Goal: Register for event/course

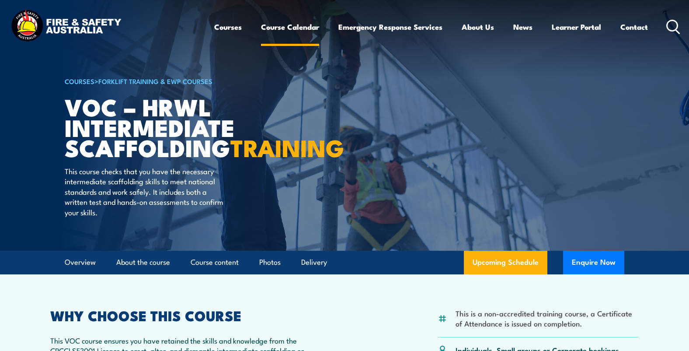
click at [289, 29] on link "Course Calendar" at bounding box center [290, 26] width 58 height 23
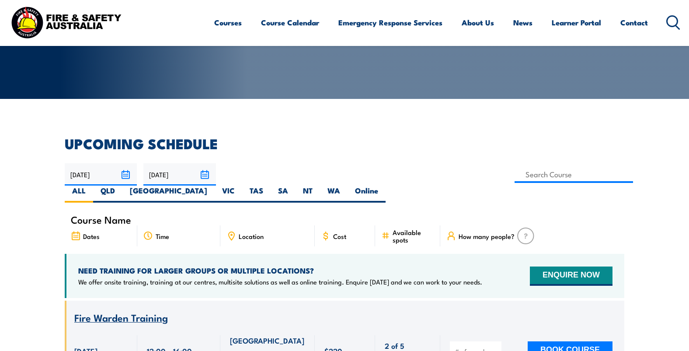
scroll to position [153, 0]
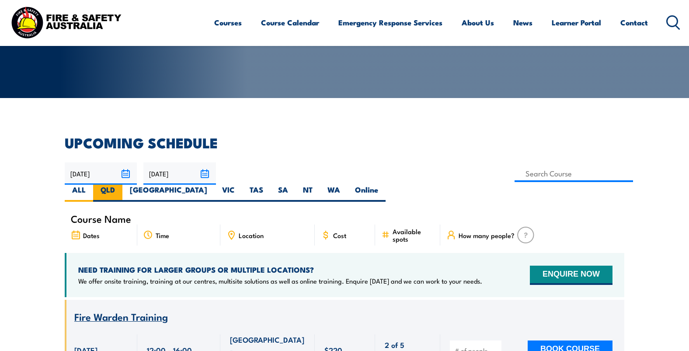
click at [122, 185] on label "QLD" at bounding box center [107, 193] width 29 height 17
click at [121, 185] on input "QLD" at bounding box center [118, 188] width 6 height 6
radio input "true"
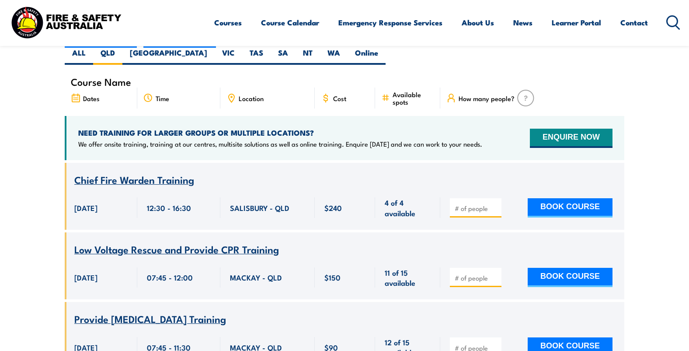
scroll to position [288, 0]
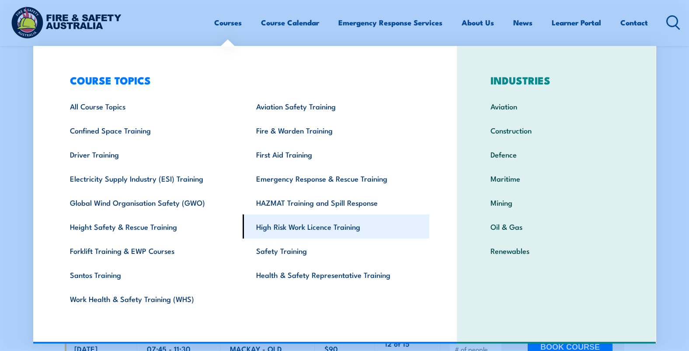
click at [292, 226] on link "High Risk Work Licence Training" at bounding box center [336, 226] width 187 height 24
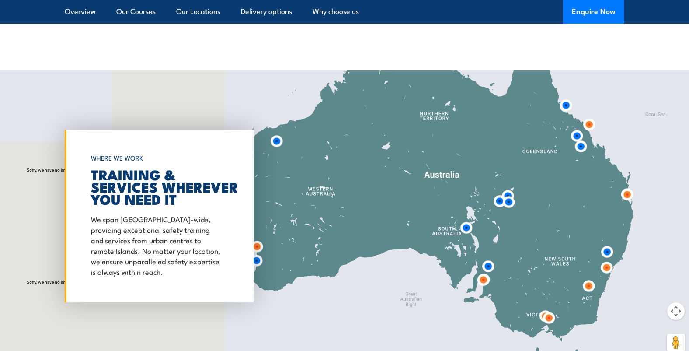
scroll to position [976, 0]
